Goal: Transaction & Acquisition: Book appointment/travel/reservation

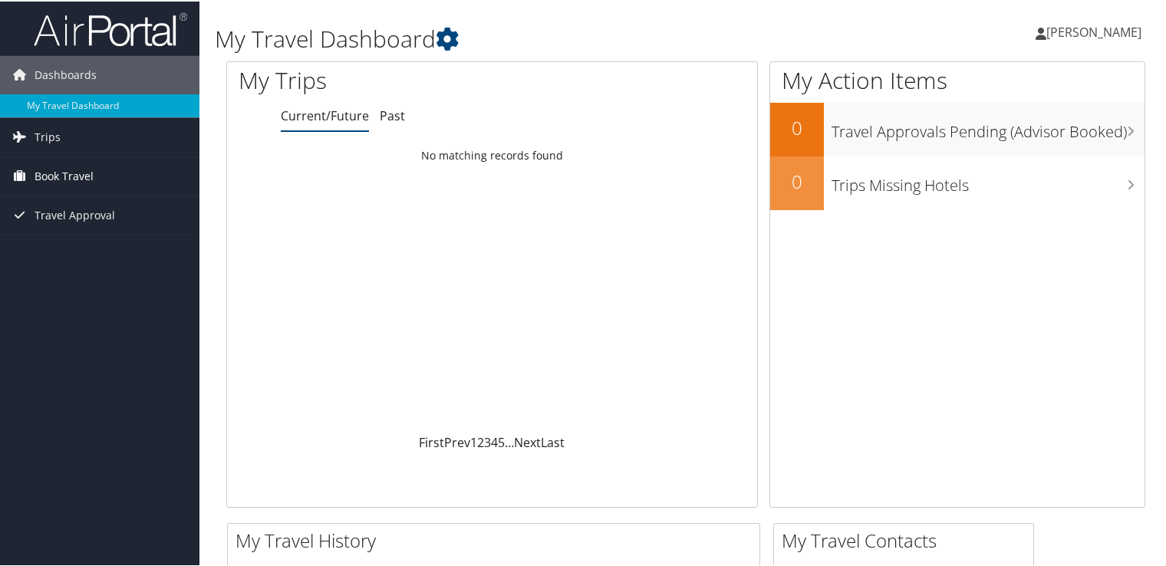
click at [71, 176] on span "Book Travel" at bounding box center [64, 175] width 59 height 38
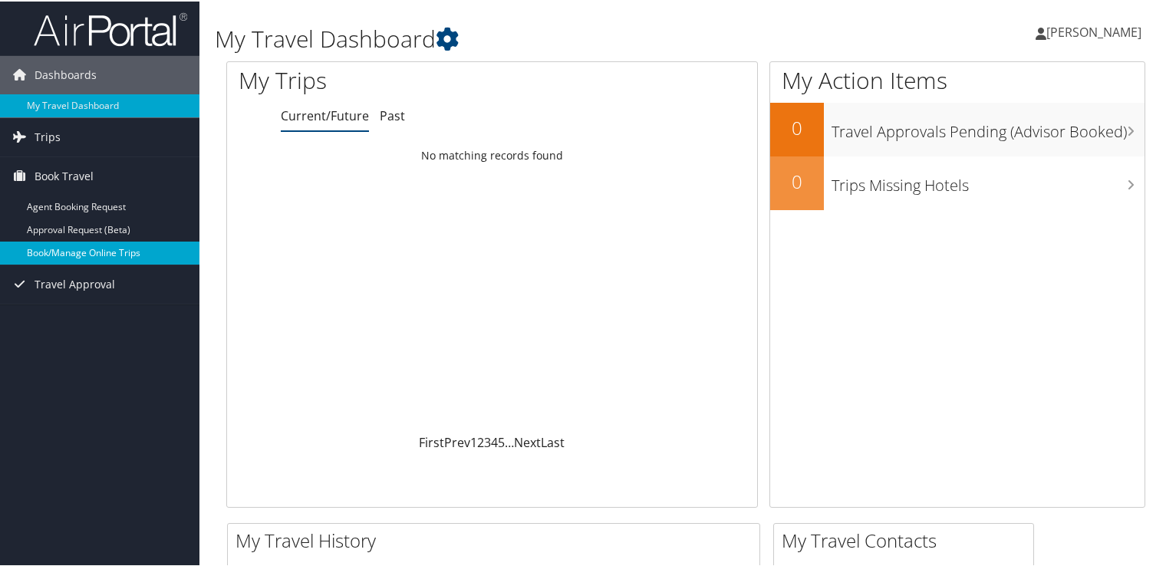
click at [79, 252] on link "Book/Manage Online Trips" at bounding box center [99, 251] width 199 height 23
